Goal: Find specific page/section: Find specific page/section

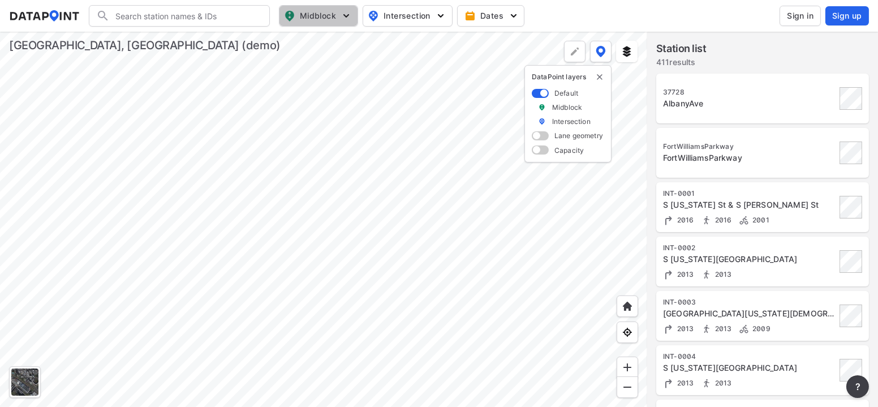
click at [305, 16] on span "Midblock" at bounding box center [317, 16] width 67 height 14
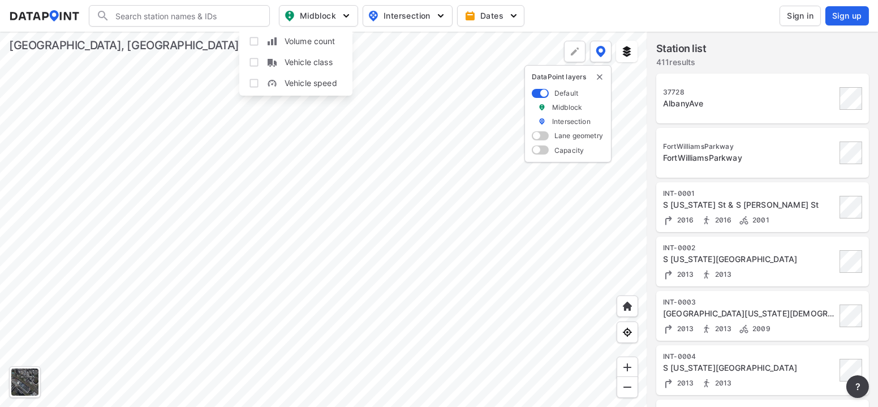
click at [305, 16] on span "Midblock" at bounding box center [317, 16] width 67 height 14
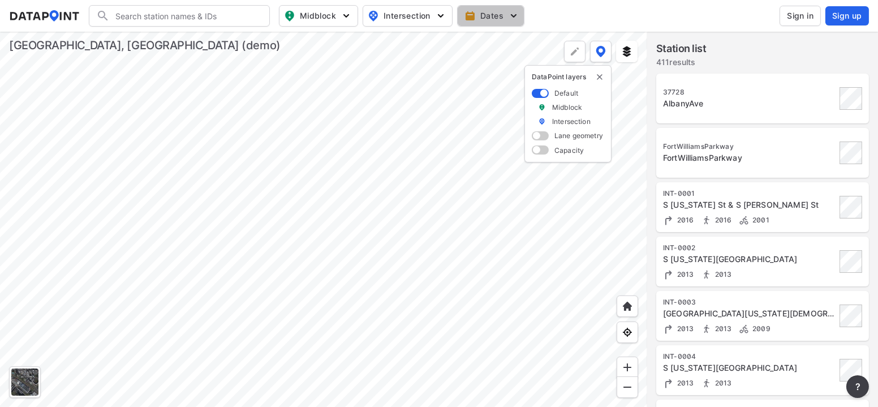
click at [505, 15] on span "Dates" at bounding box center [492, 15] width 50 height 11
click at [432, 44] on span "button" at bounding box center [427, 41] width 51 height 11
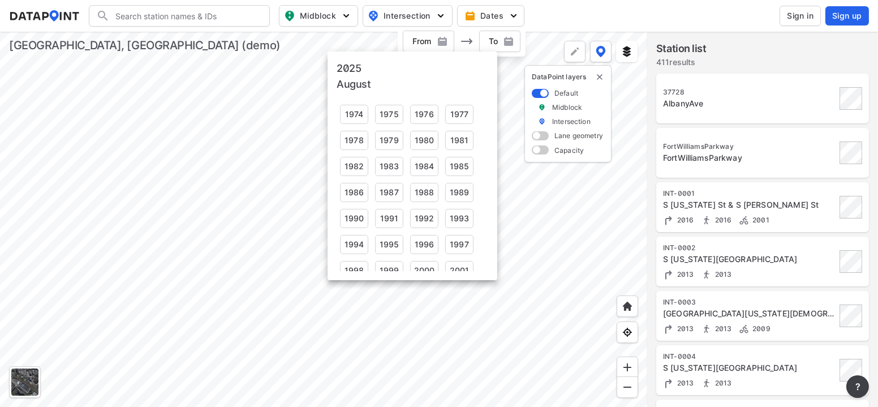
scroll to position [168, 0]
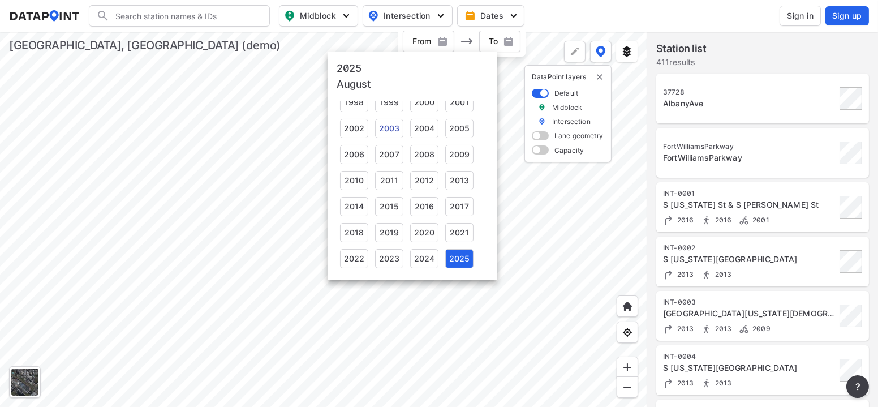
click at [381, 128] on div "2003" at bounding box center [389, 128] width 28 height 19
type input "[DATE]"
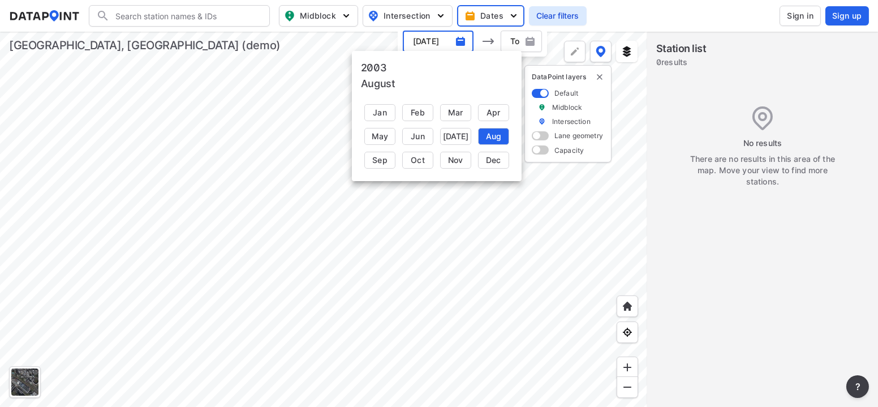
click at [522, 42] on div at bounding box center [439, 203] width 878 height 407
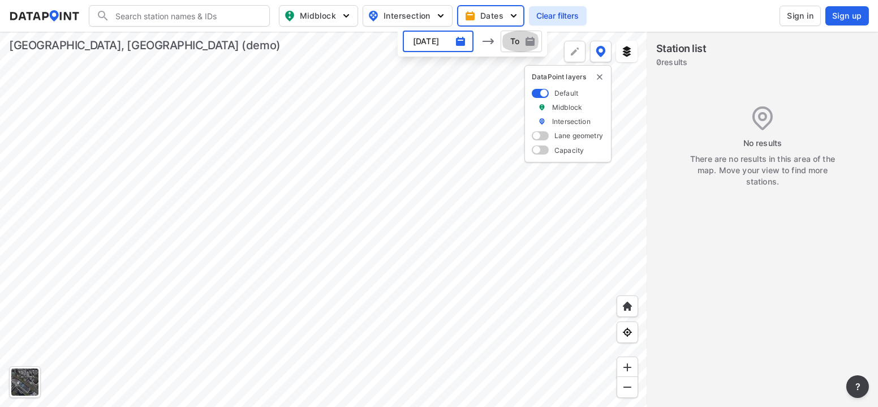
click at [525, 42] on img "button" at bounding box center [529, 41] width 11 height 11
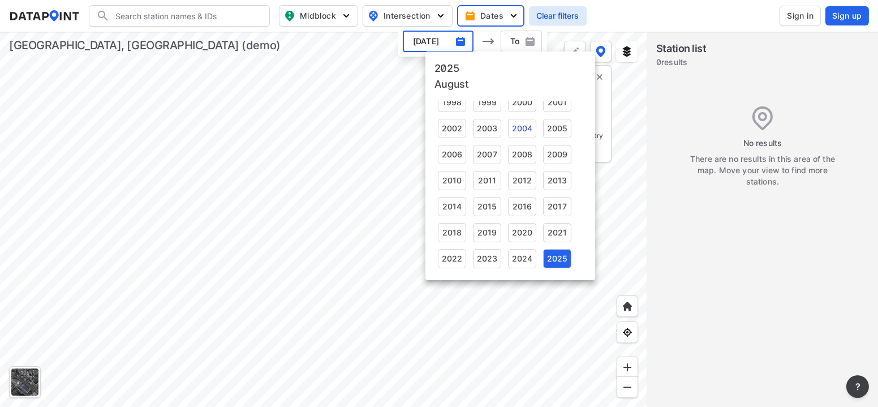
click at [511, 130] on div "2004" at bounding box center [522, 128] width 28 height 19
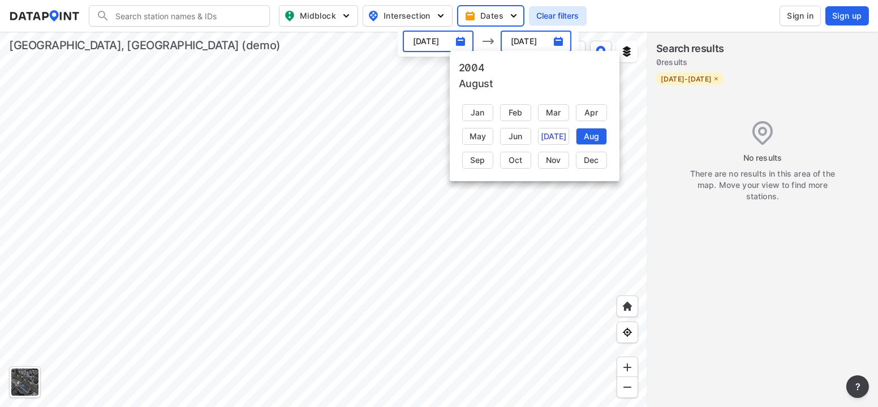
click at [549, 136] on div "[DATE]" at bounding box center [553, 136] width 31 height 17
type input "[DATE]"
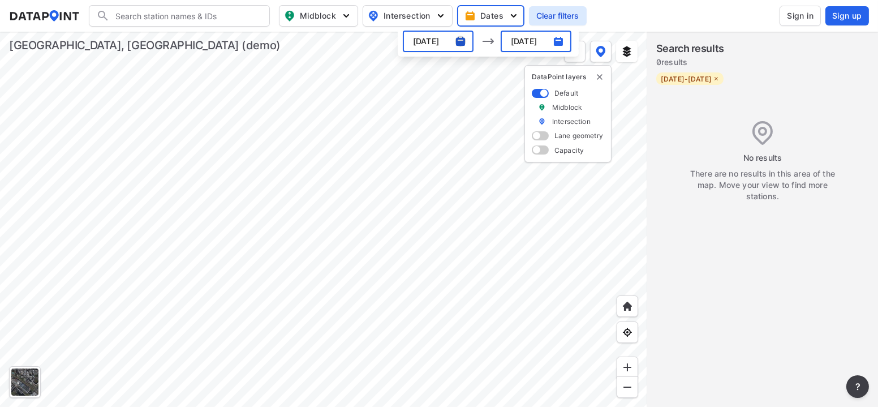
click at [462, 42] on img "button" at bounding box center [460, 41] width 11 height 11
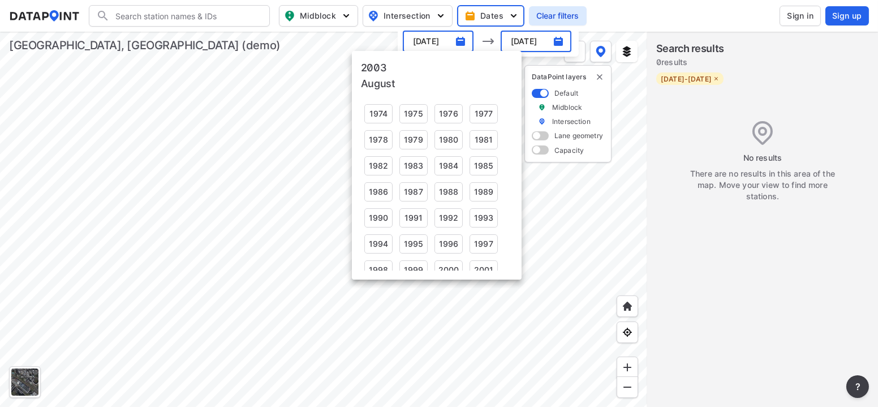
scroll to position [110, 0]
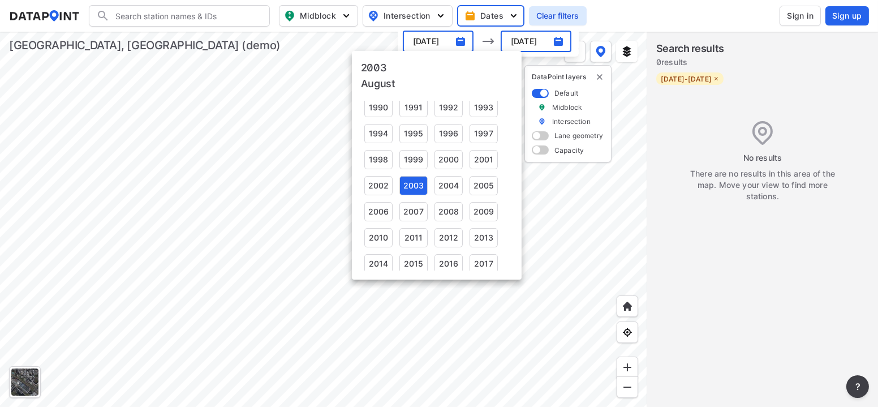
click at [554, 41] on div at bounding box center [439, 203] width 878 height 407
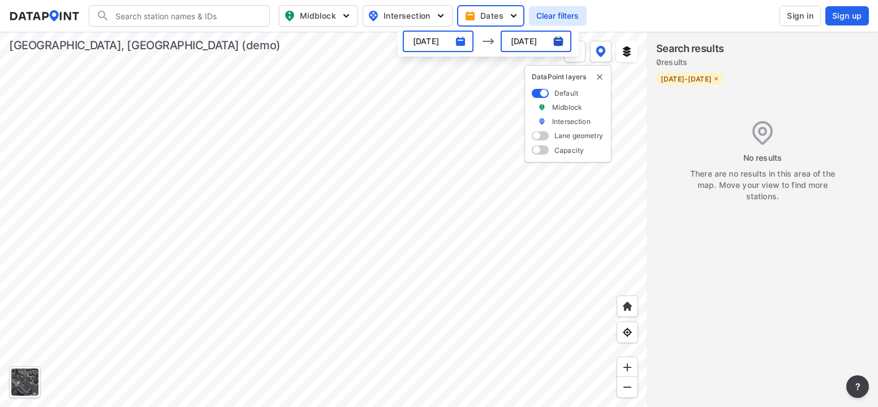
click at [554, 41] on img "button" at bounding box center [558, 41] width 11 height 11
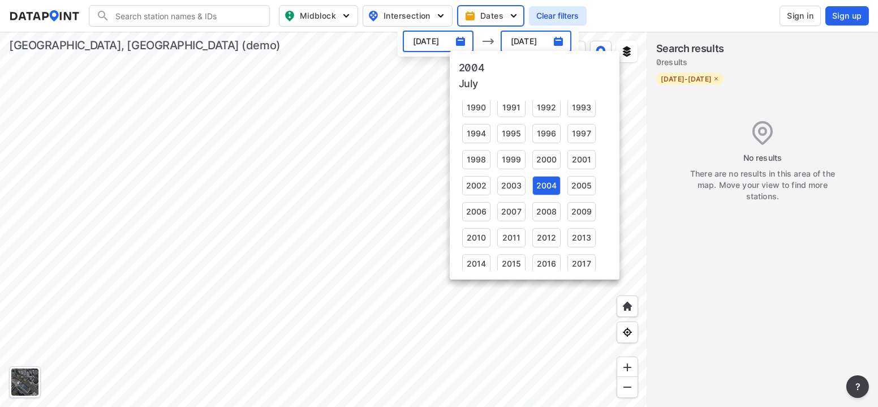
click at [398, 44] on div at bounding box center [439, 203] width 878 height 407
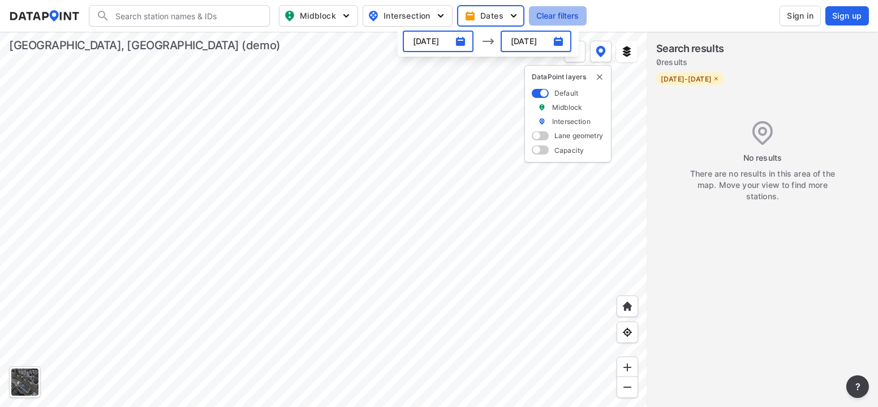
click at [560, 18] on span "Clear filters" at bounding box center [558, 15] width 44 height 11
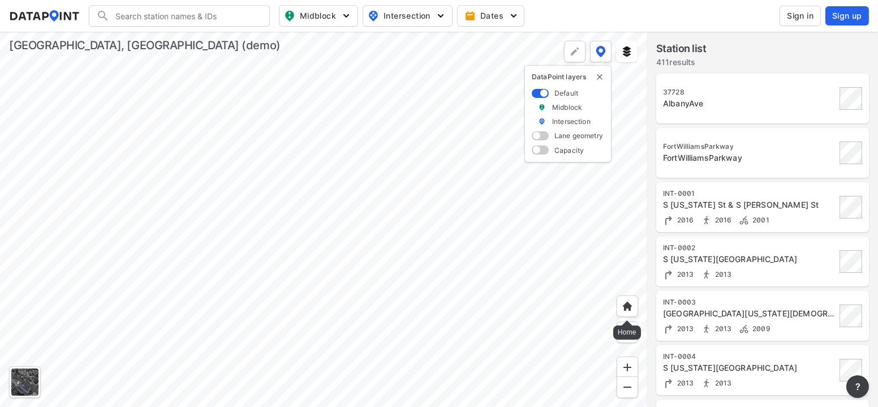
click at [627, 302] on img at bounding box center [627, 305] width 11 height 11
click at [604, 77] on img "delete" at bounding box center [599, 76] width 9 height 9
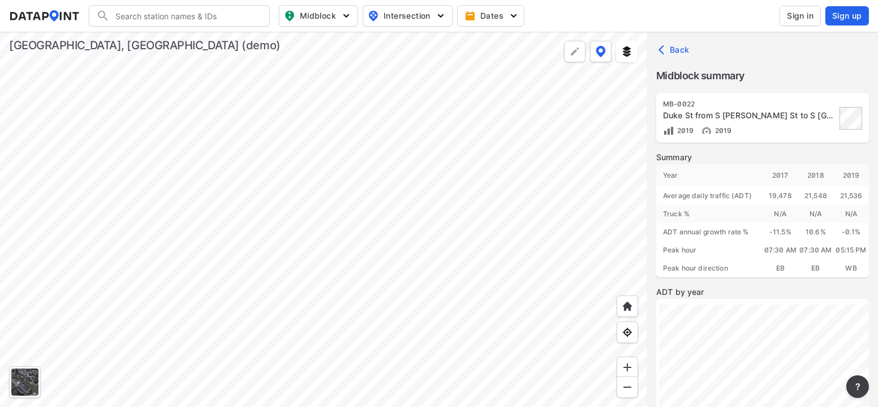
click at [664, 48] on icon "button" at bounding box center [663, 49] width 11 height 11
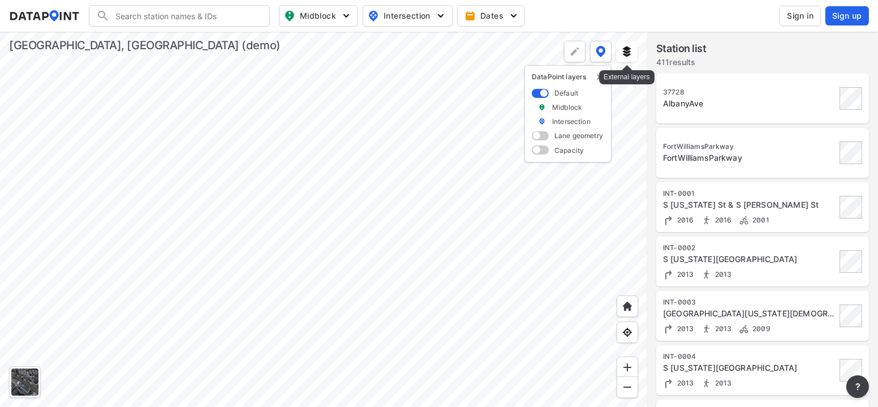
click at [626, 53] on img at bounding box center [626, 51] width 11 height 11
click at [223, 220] on div at bounding box center [323, 219] width 647 height 375
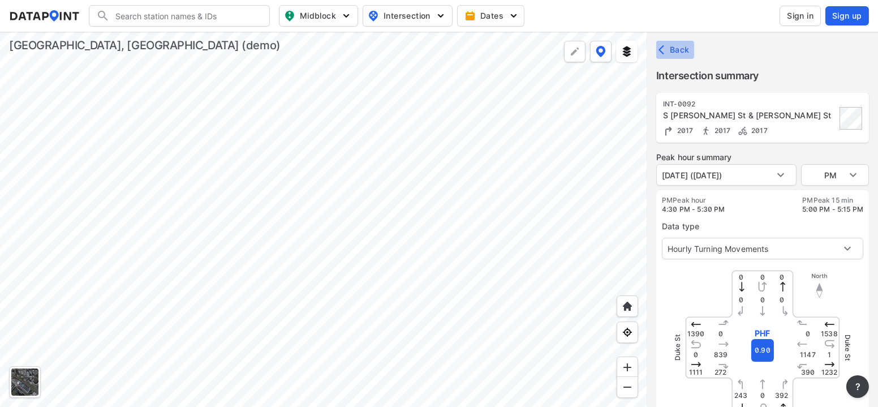
click at [661, 49] on icon "button" at bounding box center [663, 49] width 11 height 11
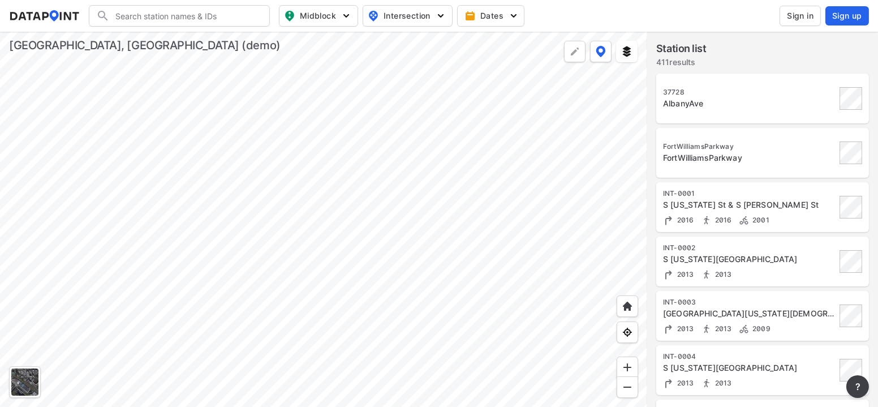
click at [463, 149] on div at bounding box center [323, 219] width 647 height 375
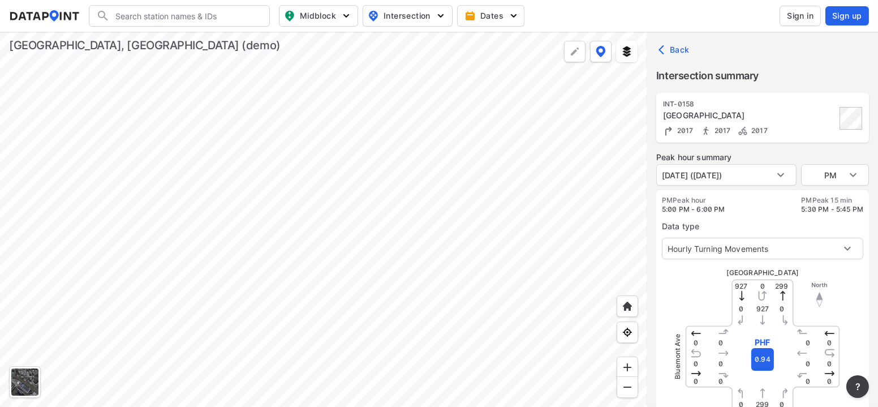
click at [463, 140] on div at bounding box center [323, 219] width 647 height 375
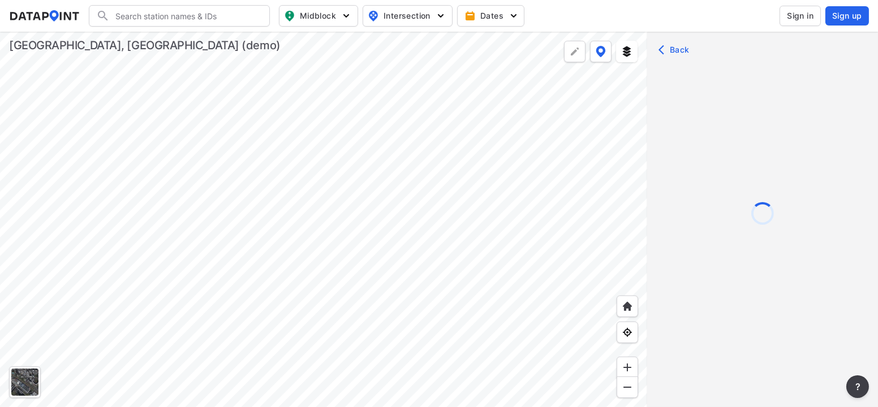
click at [538, 132] on div at bounding box center [323, 219] width 647 height 375
